Goal: Information Seeking & Learning: Learn about a topic

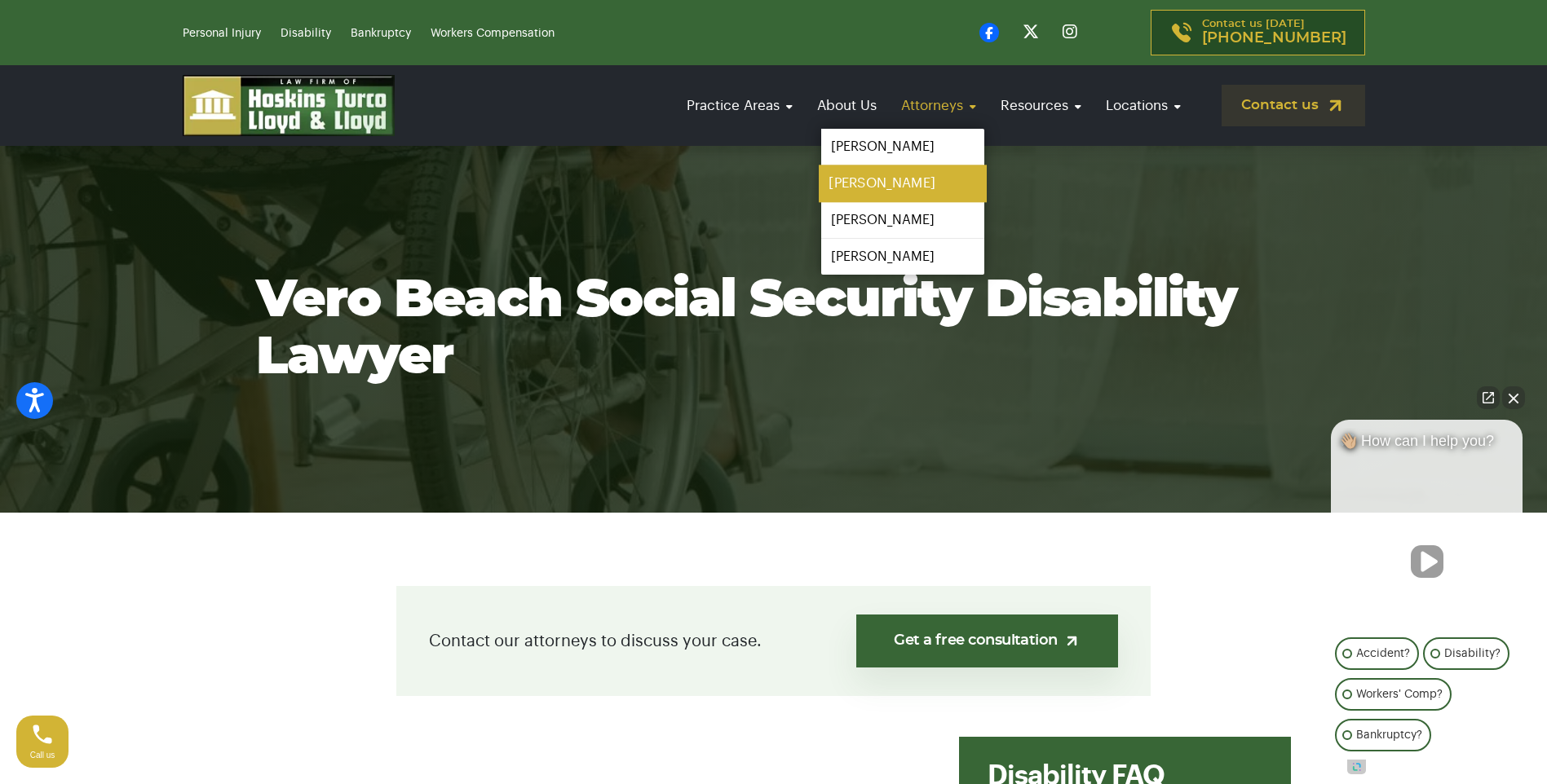
click at [869, 176] on link "[PERSON_NAME]" at bounding box center [903, 184] width 168 height 37
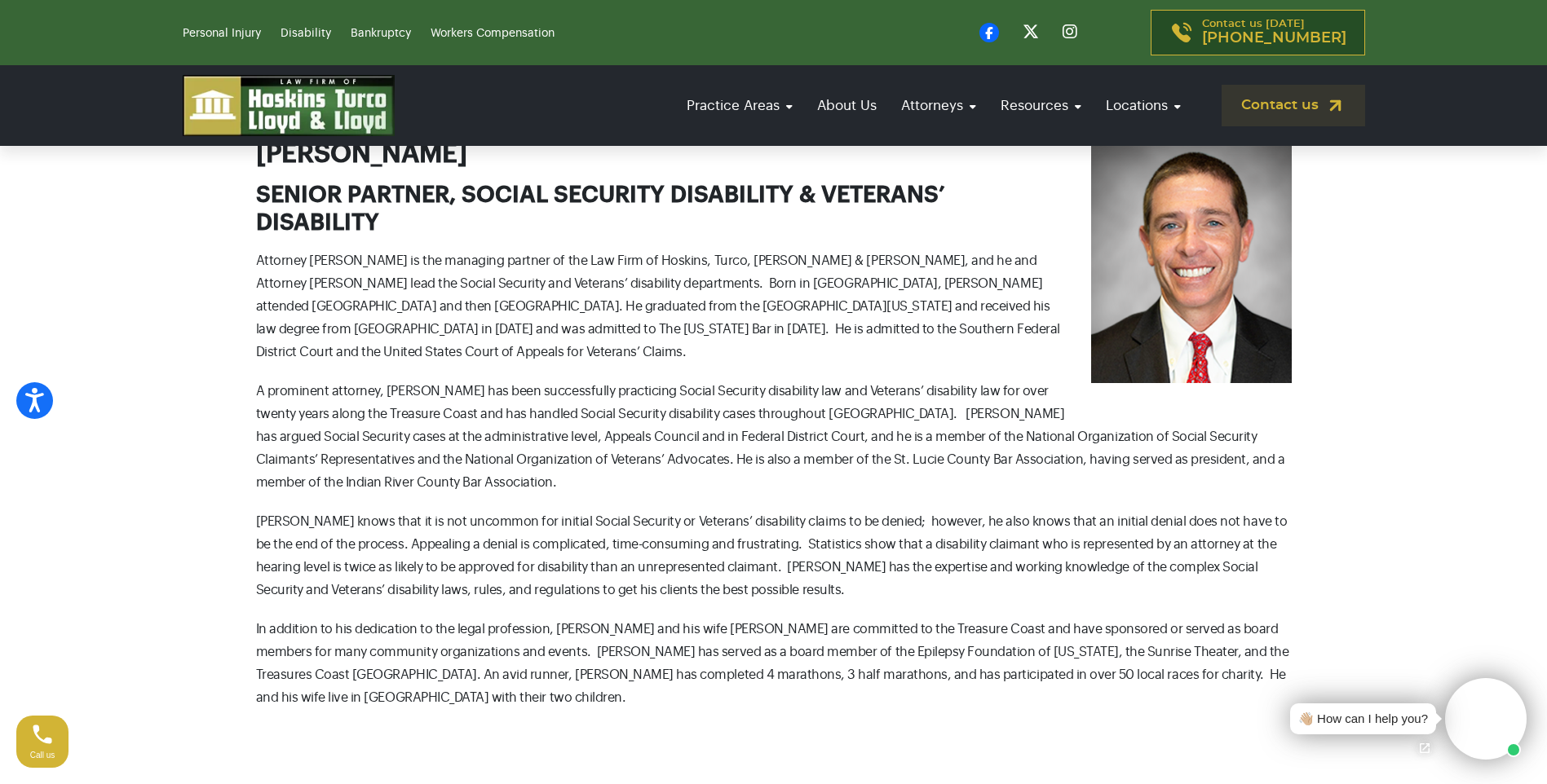
scroll to position [571, 0]
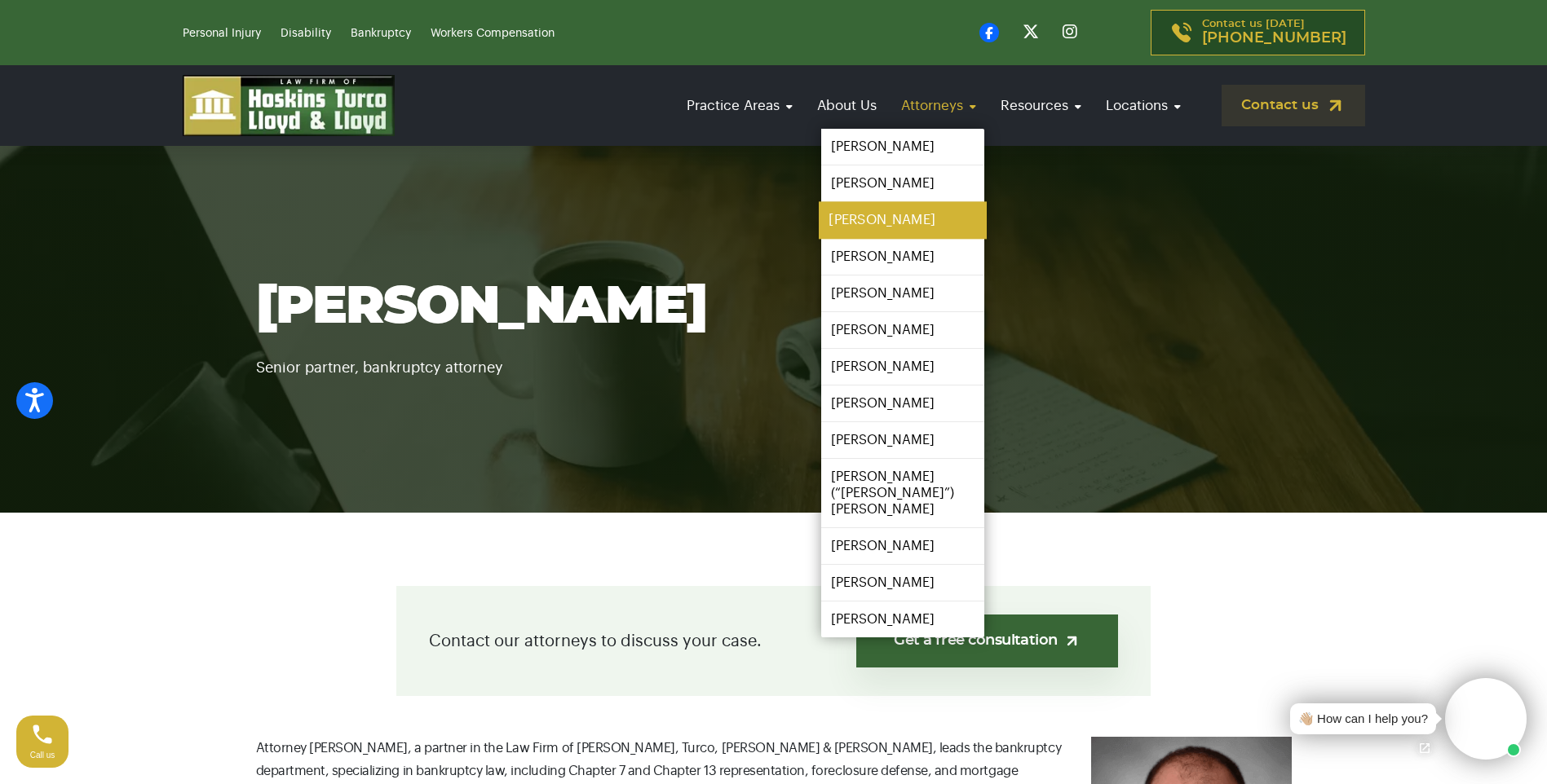
click at [876, 219] on link "Colin Lloyd" at bounding box center [903, 220] width 168 height 37
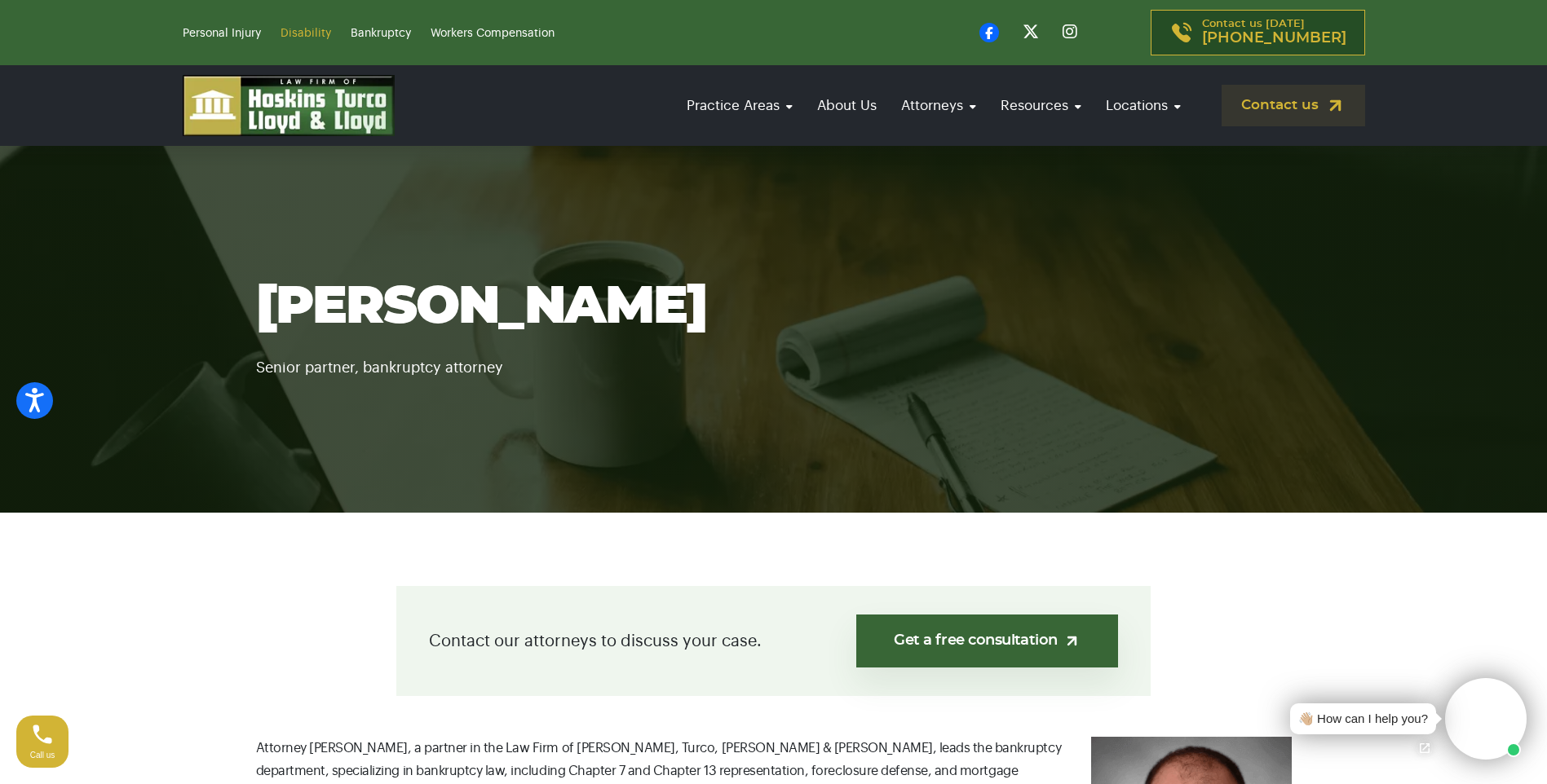
click at [313, 29] on link "Disability" at bounding box center [306, 33] width 50 height 11
